Goal: Find specific page/section: Find specific page/section

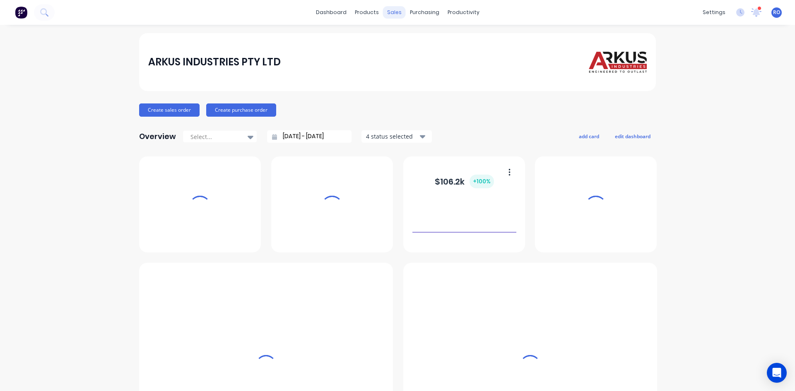
click at [390, 15] on div "sales" at bounding box center [394, 12] width 23 height 12
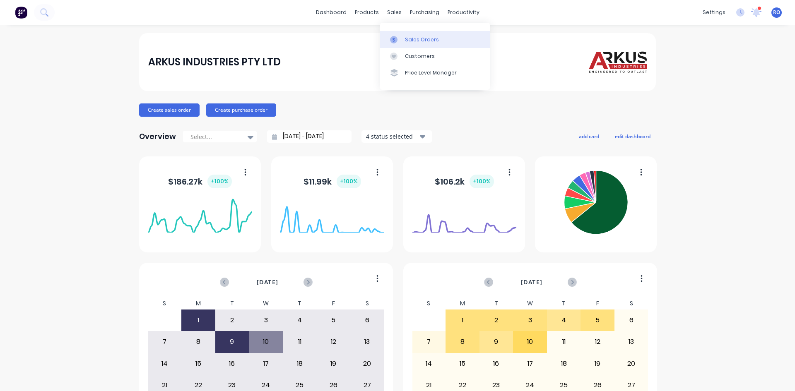
click at [411, 36] on div "Sales Orders" at bounding box center [422, 39] width 34 height 7
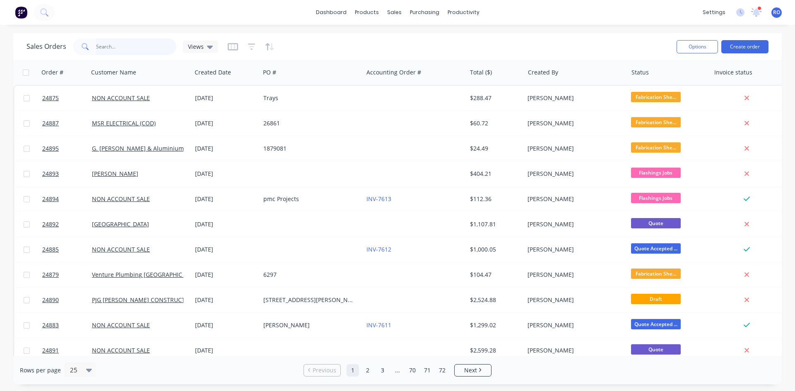
click at [118, 48] on input "text" at bounding box center [136, 46] width 81 height 17
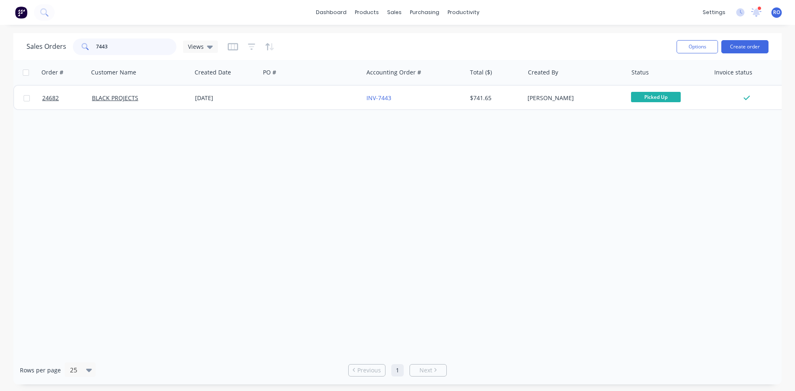
drag, startPoint x: 118, startPoint y: 49, endPoint x: 61, endPoint y: 51, distance: 56.7
click at [61, 51] on div "Sales Orders 7443 Views" at bounding box center [121, 46] width 191 height 17
type input "7611"
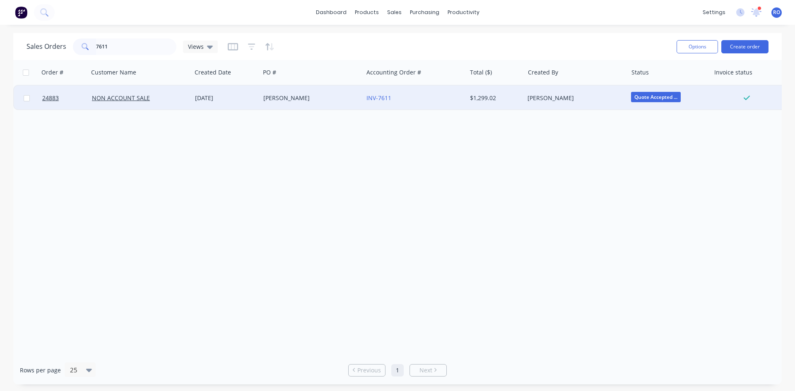
click at [587, 95] on div "[PERSON_NAME]" at bounding box center [573, 98] width 92 height 8
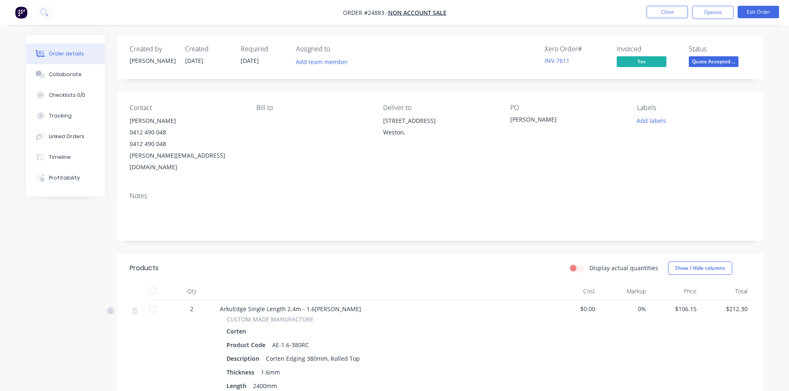
click at [722, 60] on span "Quote Accepted ..." at bounding box center [713, 61] width 50 height 10
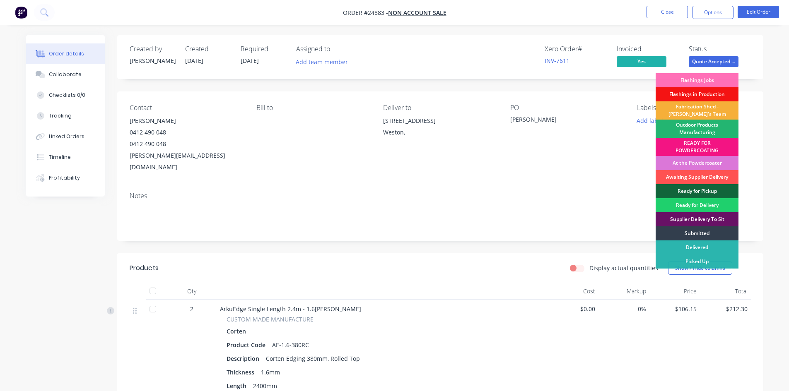
click at [708, 132] on div "Outdoor Products Manufacturing" at bounding box center [696, 129] width 83 height 18
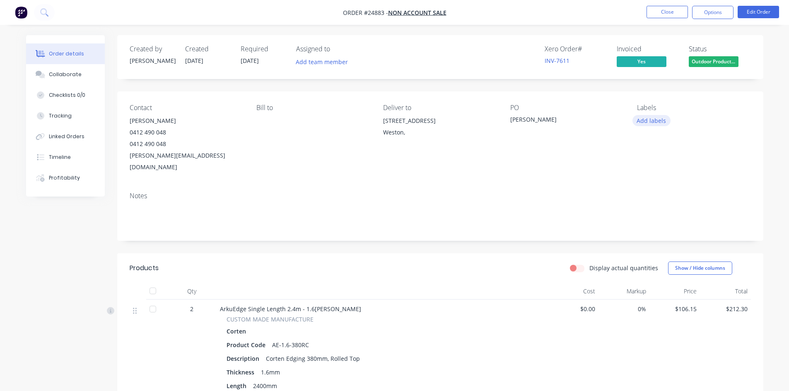
click at [644, 125] on button "Add labels" at bounding box center [651, 120] width 38 height 11
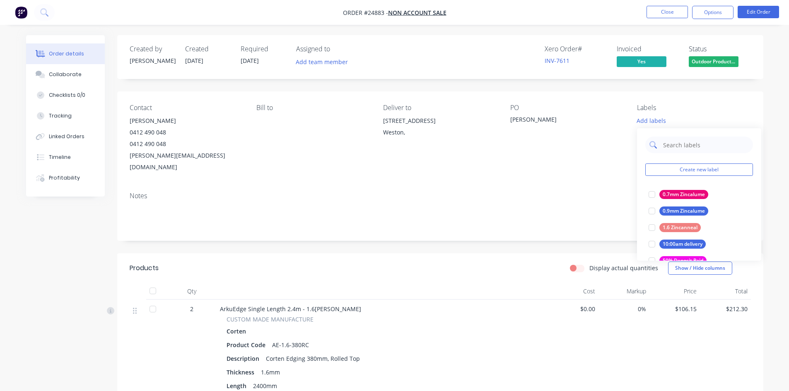
click at [678, 149] on input "text" at bounding box center [705, 145] width 87 height 17
type input "paid"
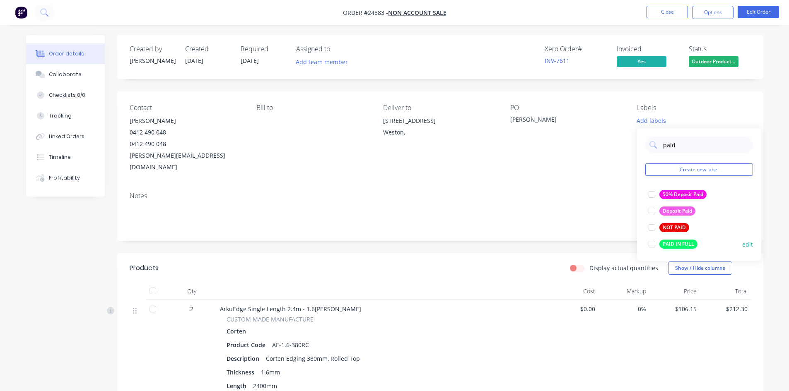
click at [652, 247] on div at bounding box center [651, 244] width 17 height 17
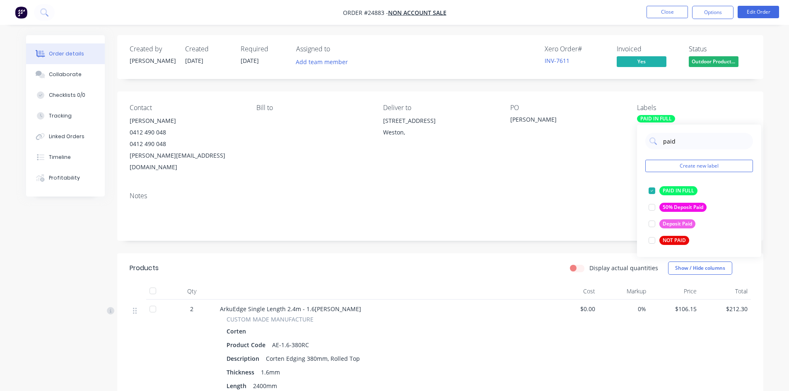
click at [625, 104] on div "Contact [PERSON_NAME] 0412 490 048 0412 490 048 [EMAIL_ADDRESS][DOMAIN_NAME] [P…" at bounding box center [440, 138] width 646 height 94
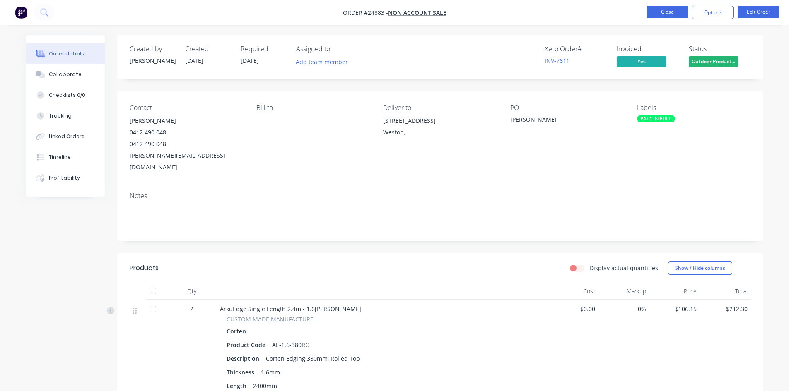
click at [672, 7] on button "Close" at bounding box center [666, 12] width 41 height 12
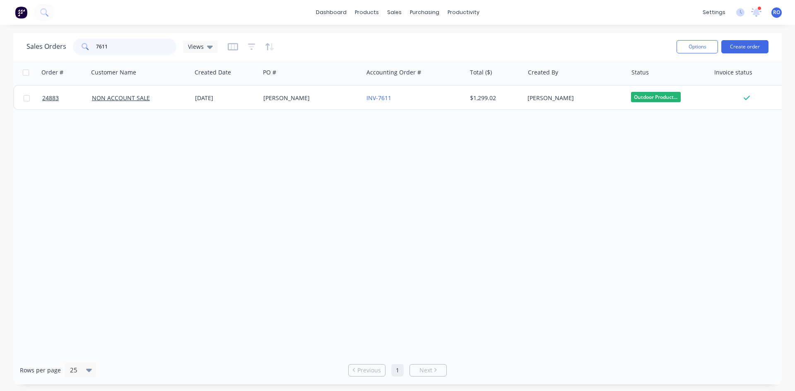
drag, startPoint x: 120, startPoint y: 48, endPoint x: 84, endPoint y: 46, distance: 35.2
click at [84, 46] on div "7611" at bounding box center [124, 46] width 103 height 17
type input "7573"
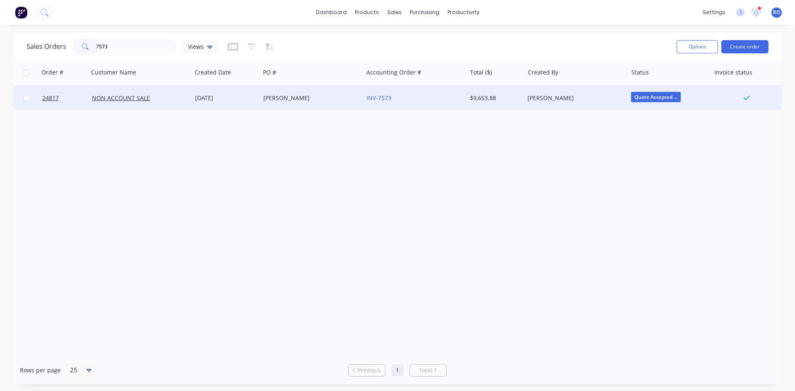
click at [555, 101] on div "[PERSON_NAME]" at bounding box center [573, 98] width 92 height 8
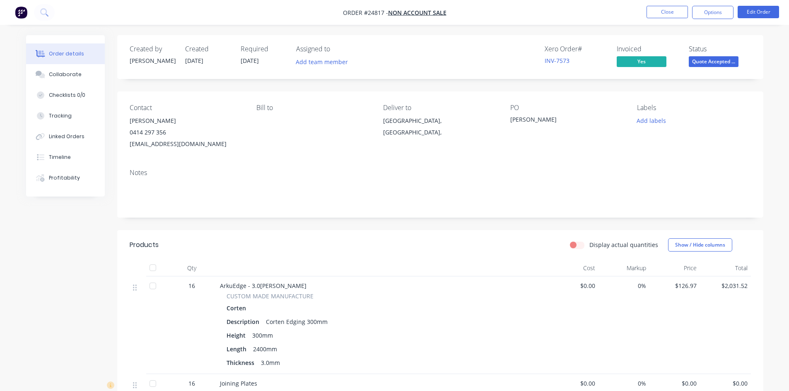
click at [702, 63] on span "Quote Accepted ..." at bounding box center [713, 61] width 50 height 10
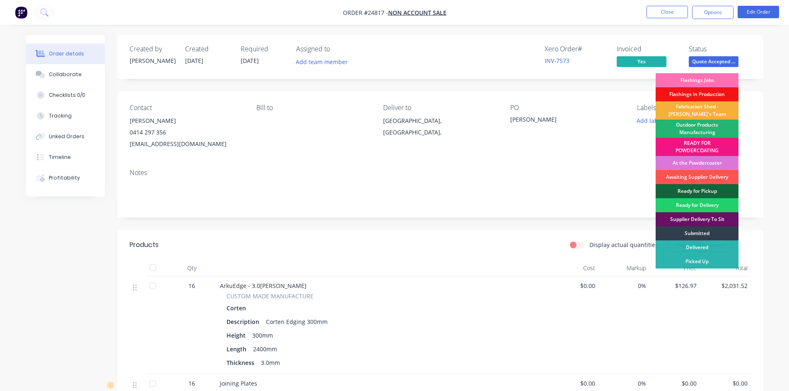
click at [702, 126] on div "Outdoor Products Manufacturing" at bounding box center [696, 129] width 83 height 18
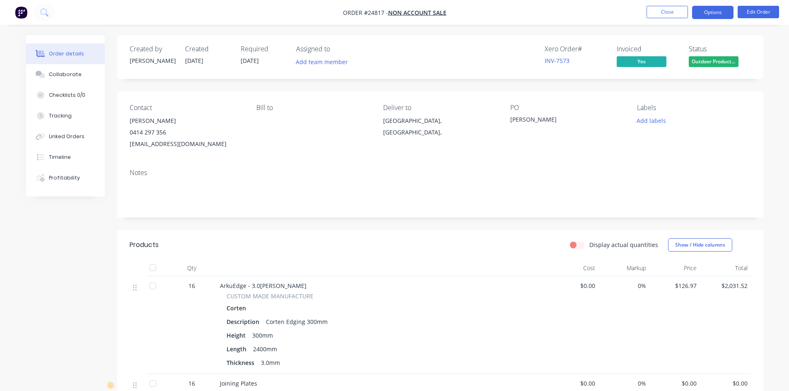
click at [705, 8] on button "Options" at bounding box center [712, 12] width 41 height 13
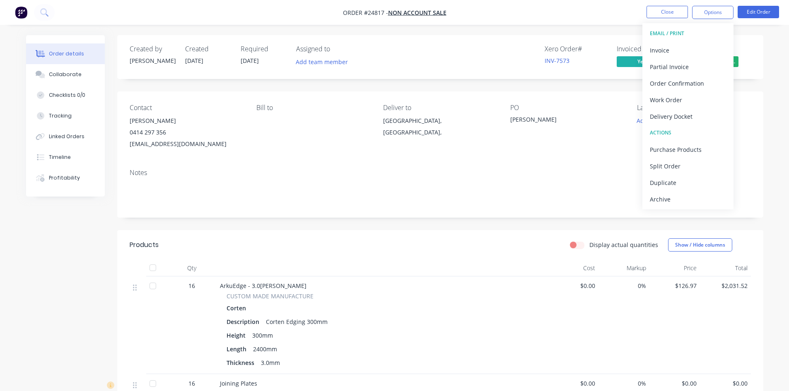
click at [758, 36] on div "Created by [PERSON_NAME] Created [DATE] Required [DATE] Assigned to Add team me…" at bounding box center [440, 57] width 646 height 44
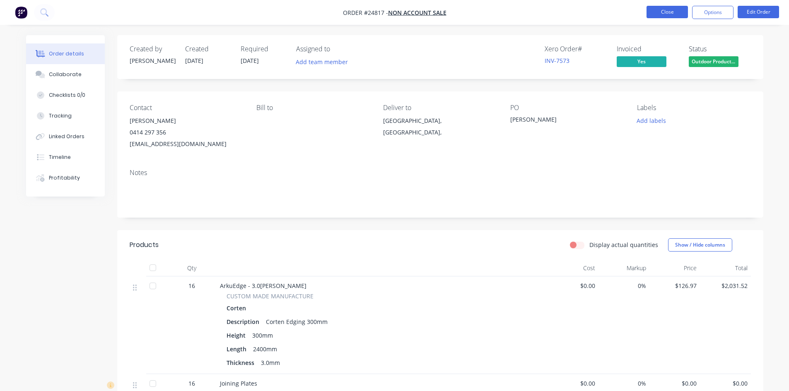
click at [671, 13] on button "Close" at bounding box center [666, 12] width 41 height 12
